Goal: Information Seeking & Learning: Learn about a topic

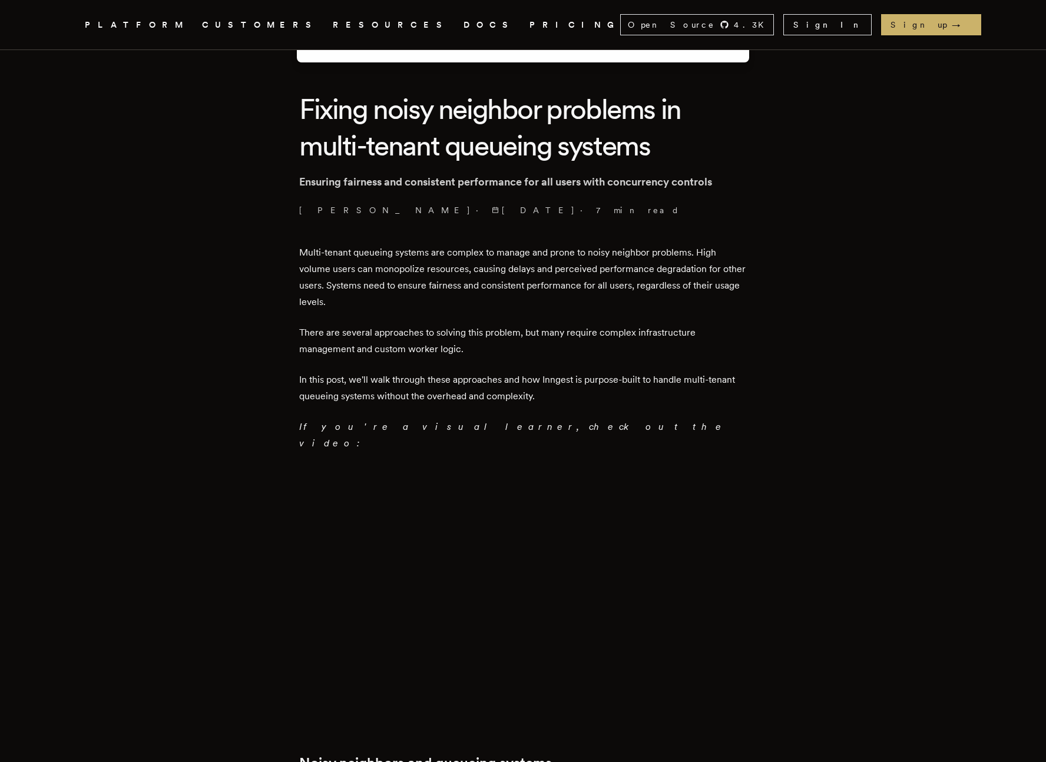
scroll to position [252, 0]
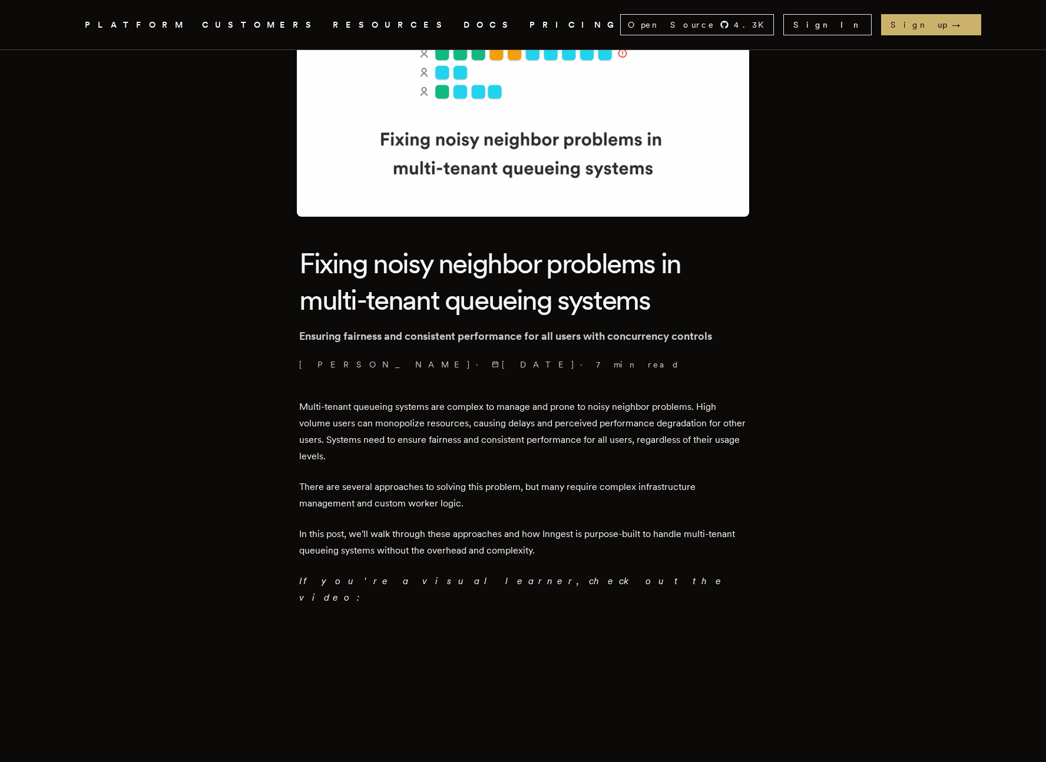
scroll to position [105, 0]
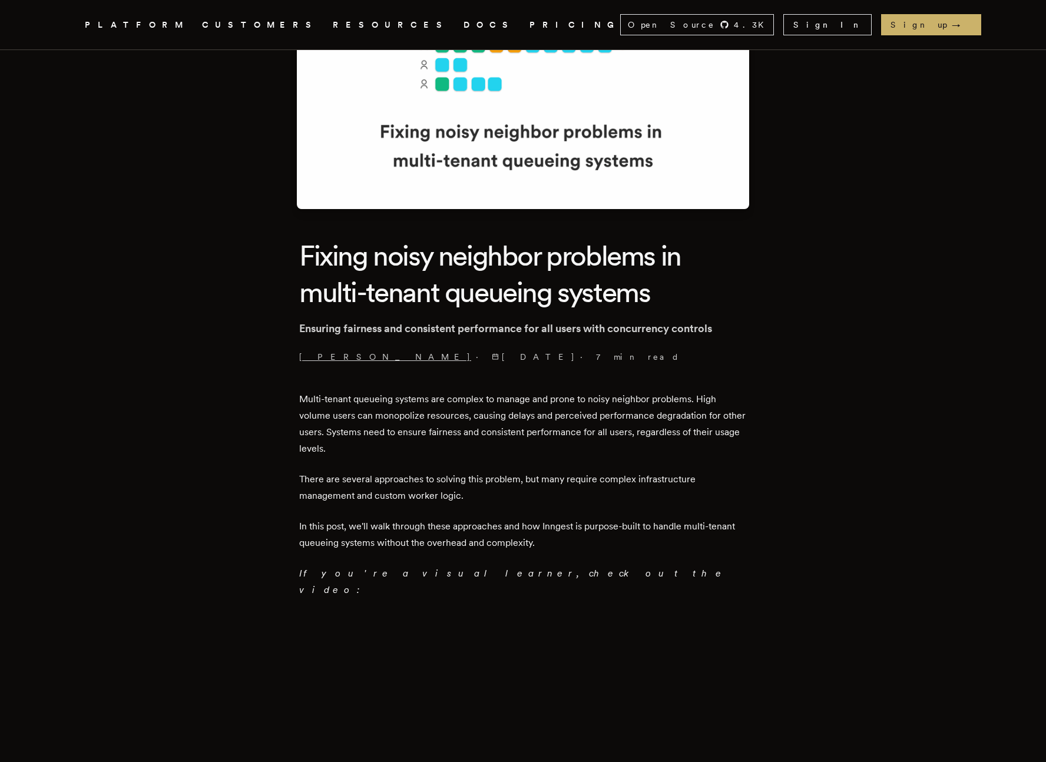
click at [318, 353] on link "[PERSON_NAME]" at bounding box center [385, 357] width 172 height 12
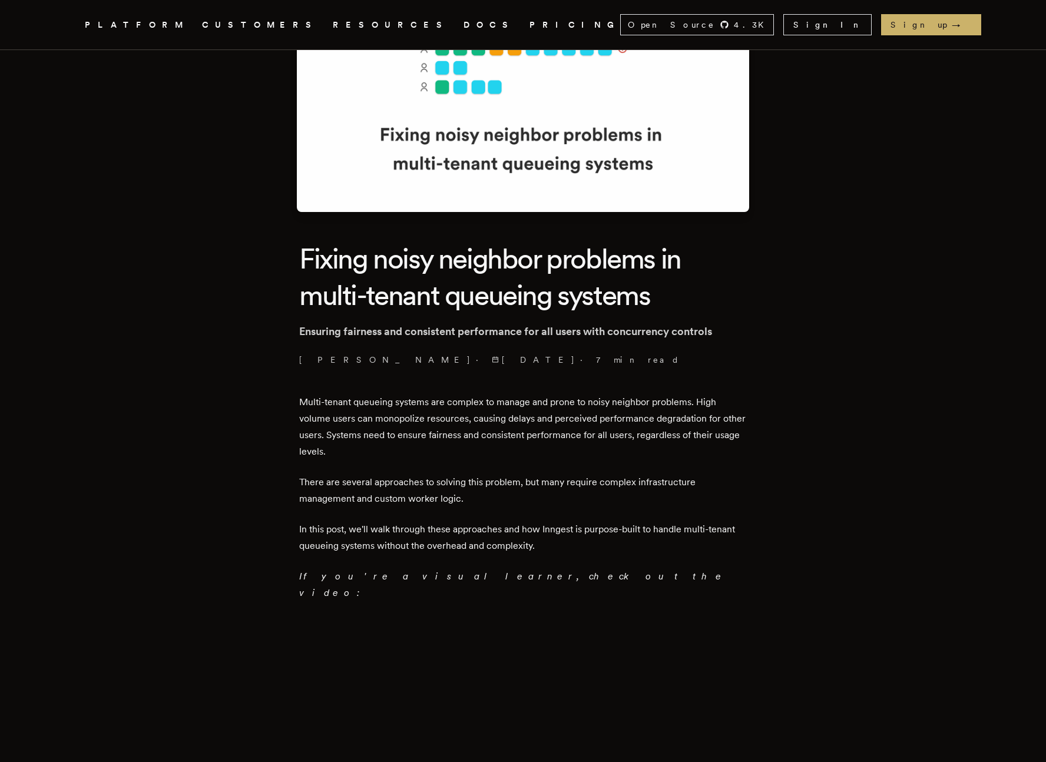
scroll to position [0, 0]
